Goal: Transaction & Acquisition: Obtain resource

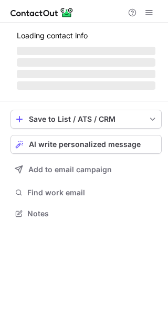
scroll to position [203, 168]
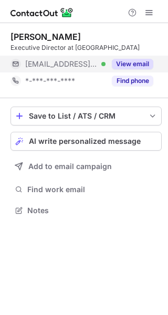
click at [122, 64] on button "View email" at bounding box center [133, 64] width 42 height 11
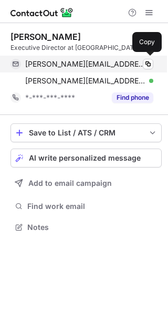
scroll to position [220, 168]
click at [81, 64] on span "[PERSON_NAME][EMAIL_ADDRESS][DOMAIN_NAME]" at bounding box center [85, 63] width 120 height 9
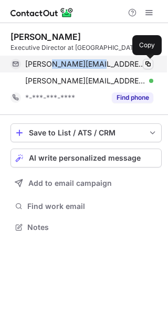
click at [148, 64] on span at bounding box center [148, 64] width 8 height 8
